Goal: Task Accomplishment & Management: Use online tool/utility

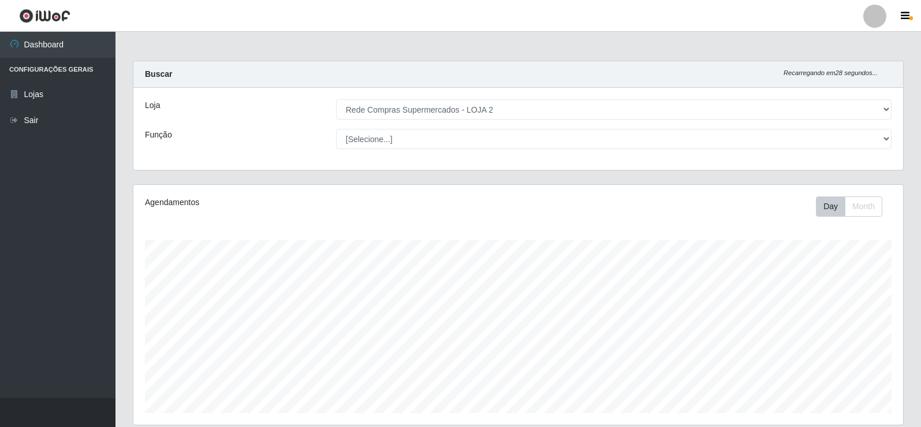
select select "161"
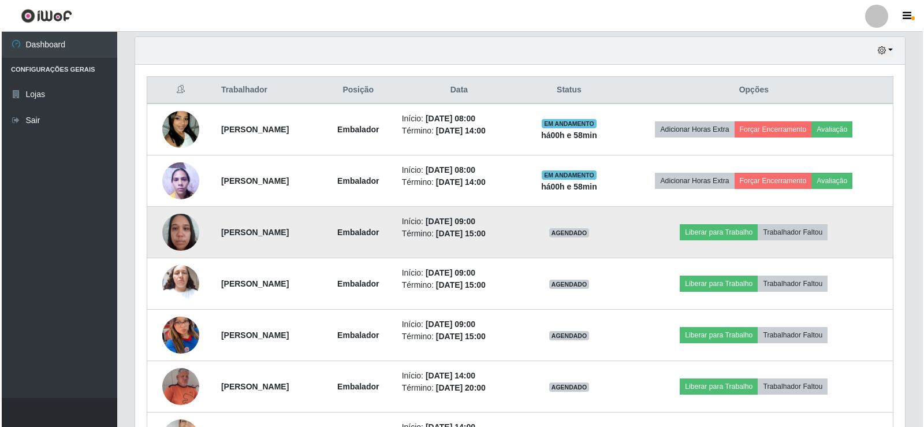
scroll to position [423, 0]
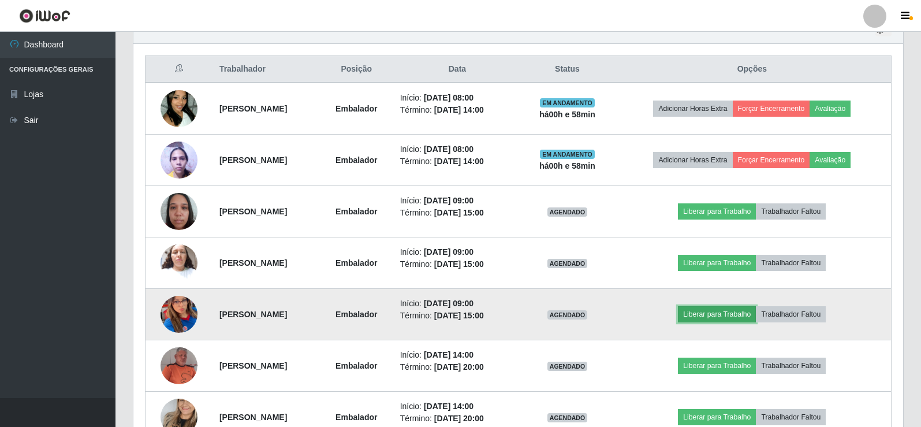
click at [726, 316] on button "Liberar para Trabalho" at bounding box center [717, 314] width 78 height 16
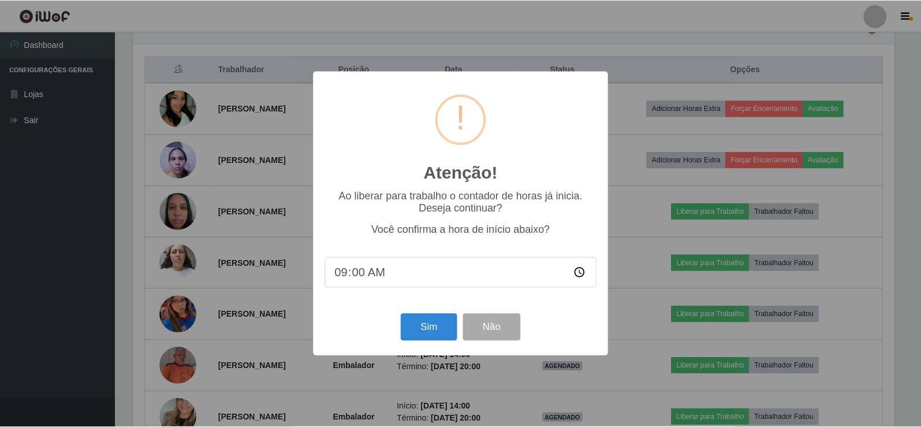
scroll to position [240, 764]
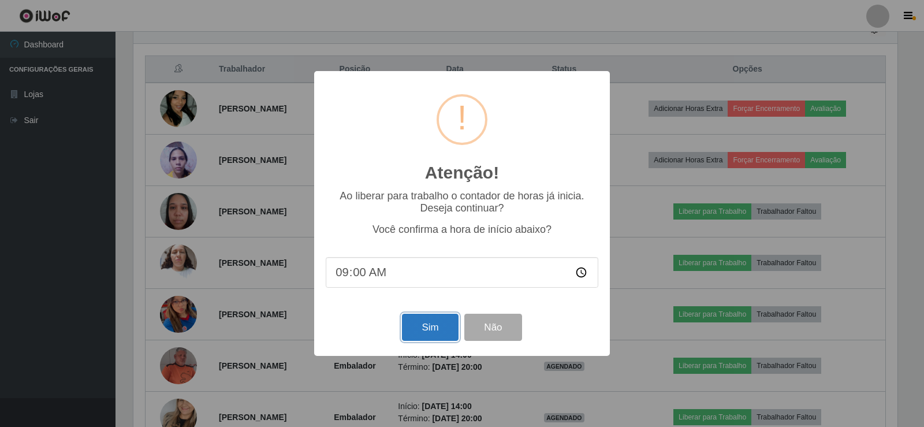
click at [431, 332] on button "Sim" at bounding box center [430, 327] width 56 height 27
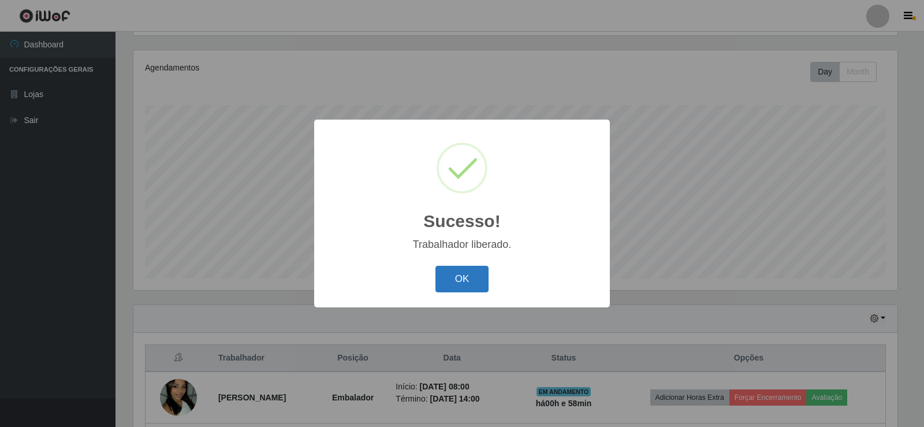
click at [468, 275] on button "OK" at bounding box center [462, 279] width 54 height 27
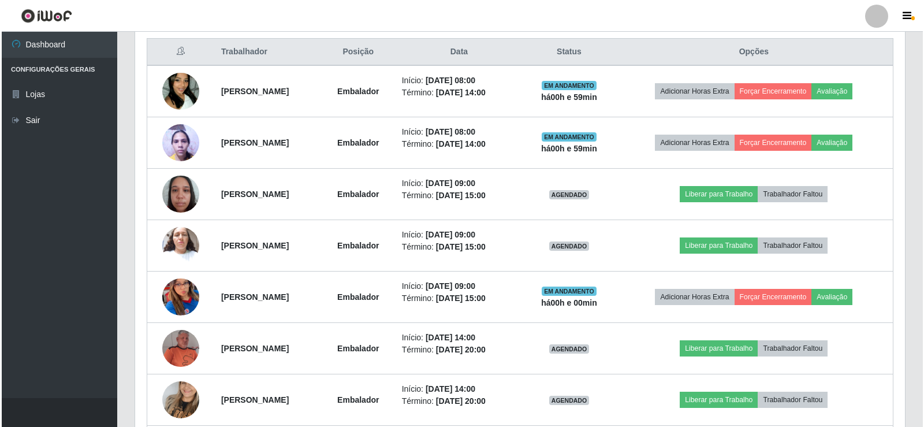
scroll to position [423, 0]
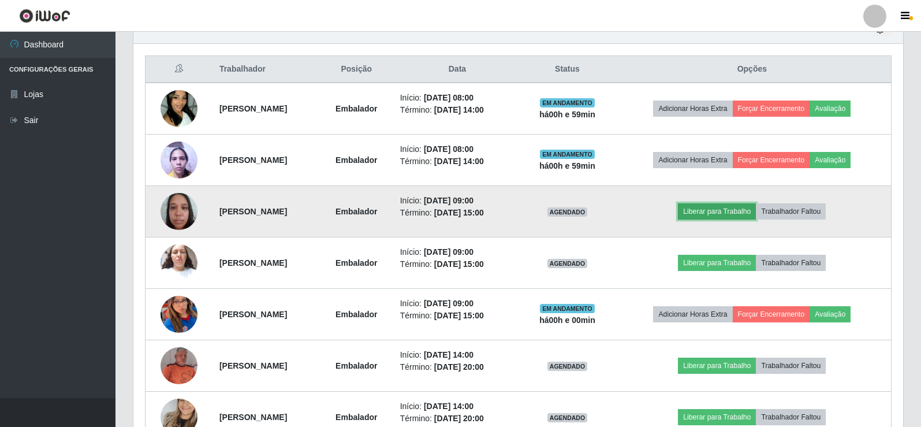
click at [747, 211] on button "Liberar para Trabalho" at bounding box center [717, 211] width 78 height 16
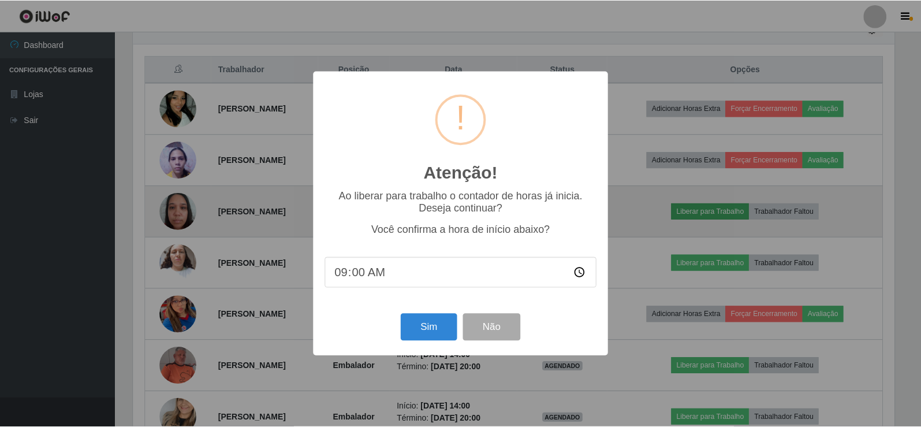
scroll to position [240, 764]
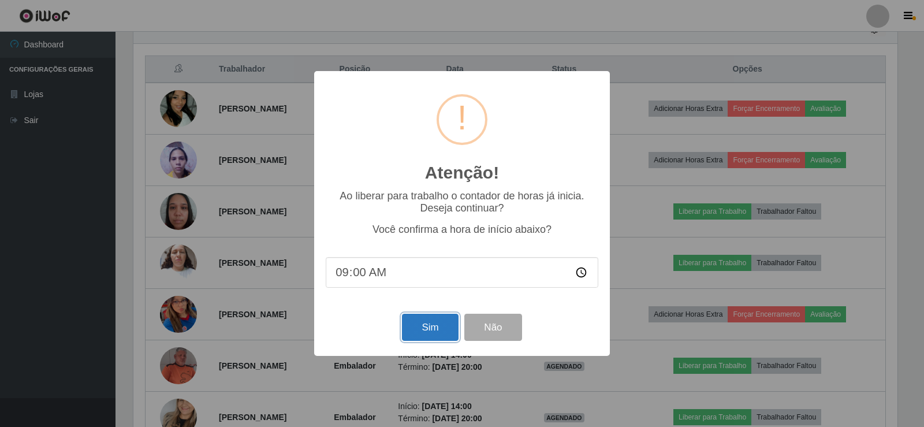
click at [417, 330] on button "Sim" at bounding box center [430, 327] width 56 height 27
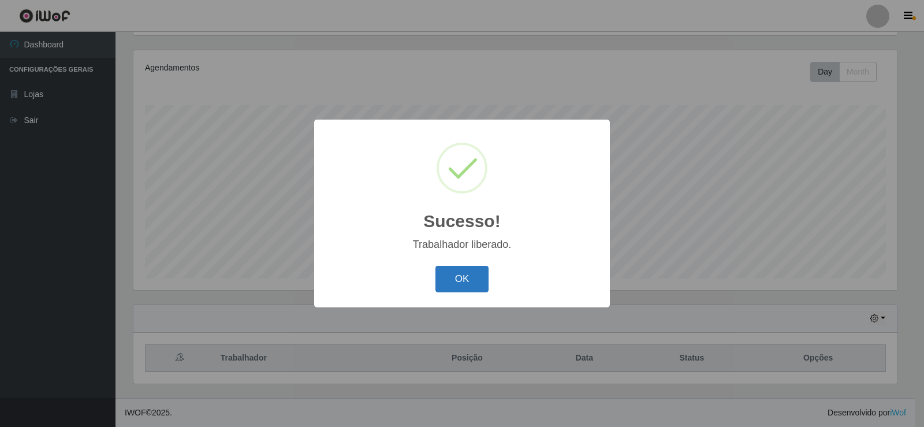
click at [439, 285] on button "OK" at bounding box center [462, 279] width 54 height 27
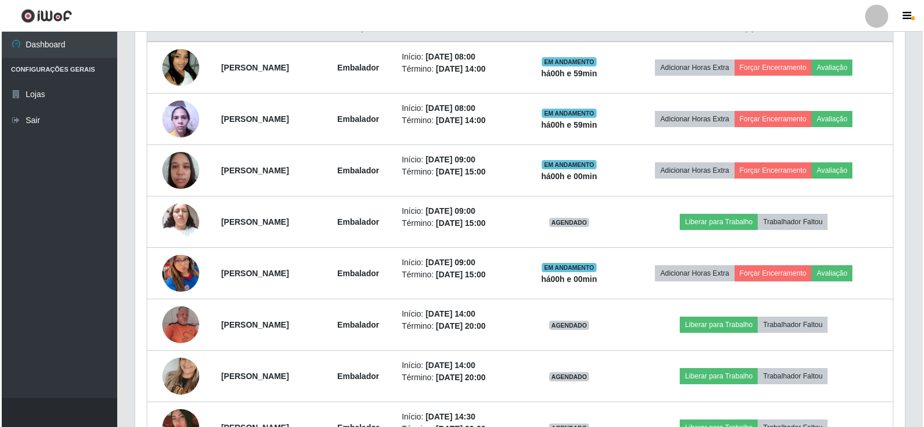
scroll to position [481, 0]
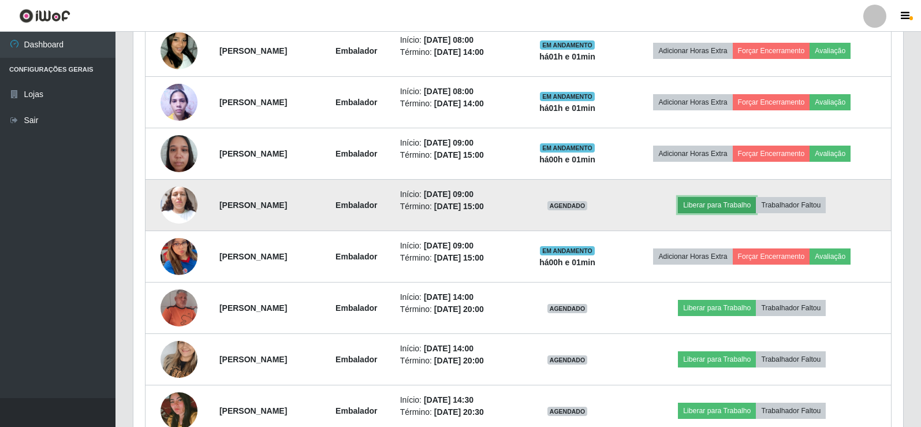
click at [721, 204] on button "Liberar para Trabalho" at bounding box center [717, 205] width 78 height 16
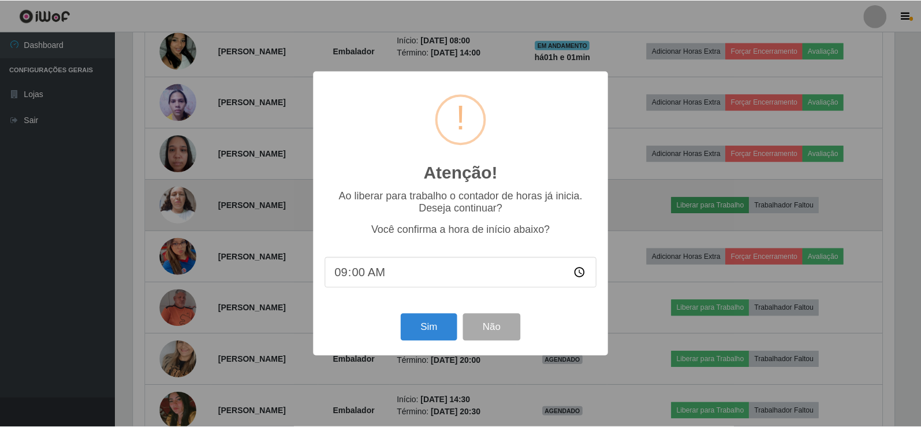
scroll to position [240, 764]
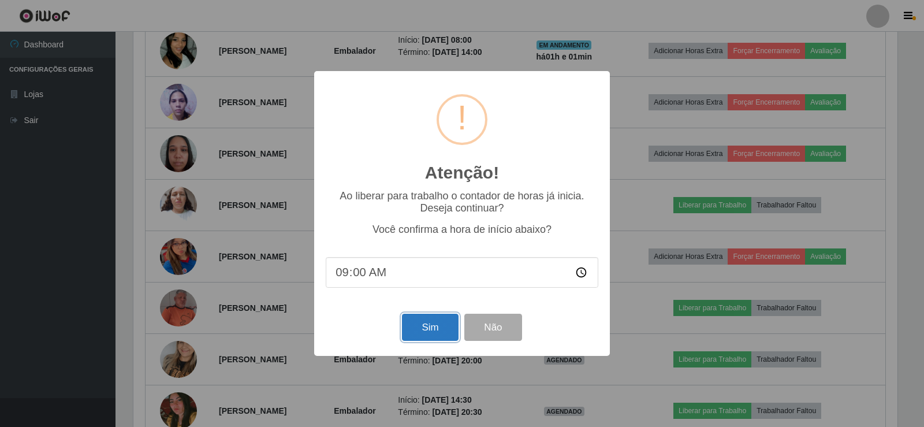
click at [420, 323] on button "Sim" at bounding box center [430, 327] width 56 height 27
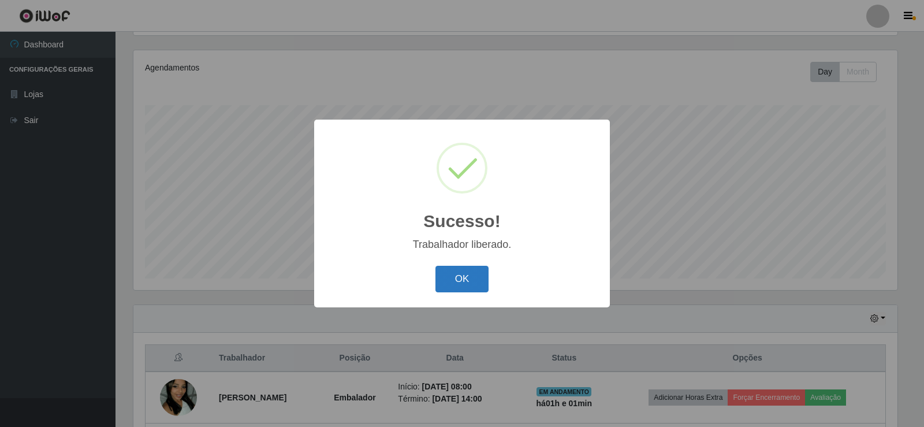
click at [463, 277] on button "OK" at bounding box center [462, 279] width 54 height 27
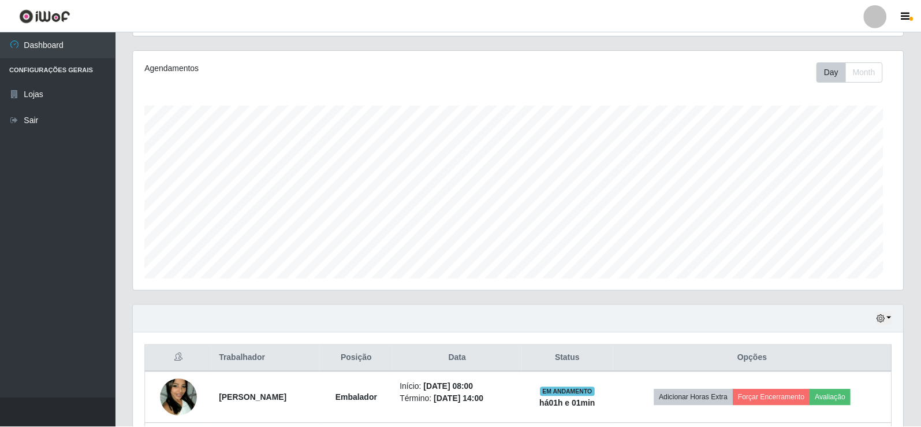
scroll to position [240, 770]
